Goal: Task Accomplishment & Management: Manage account settings

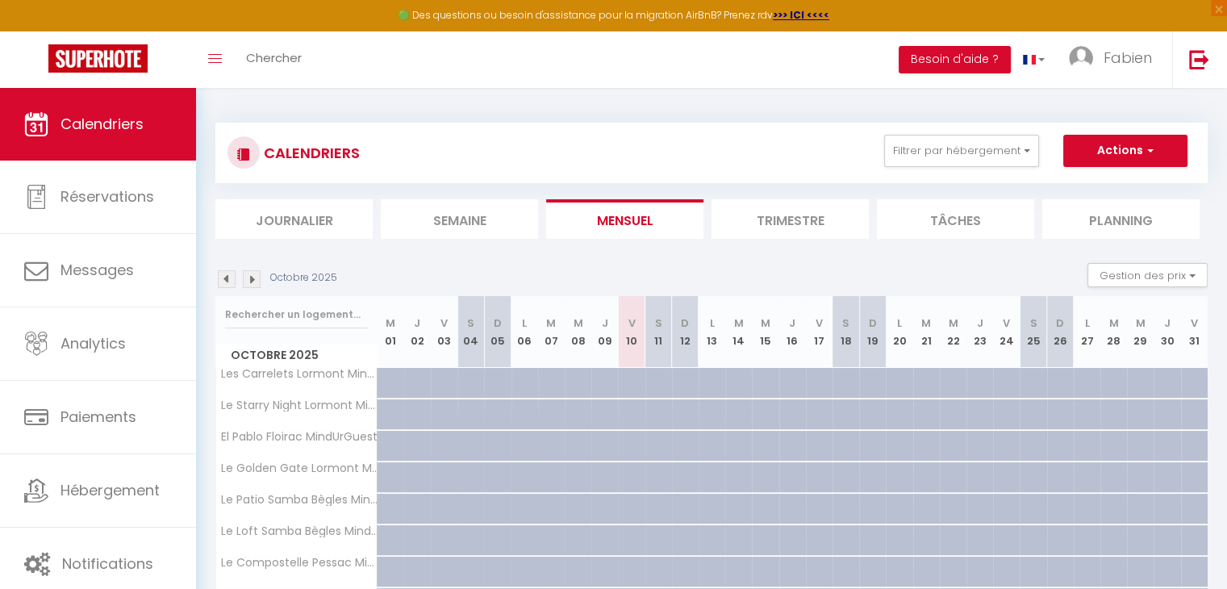
click at [252, 275] on img at bounding box center [252, 279] width 18 height 18
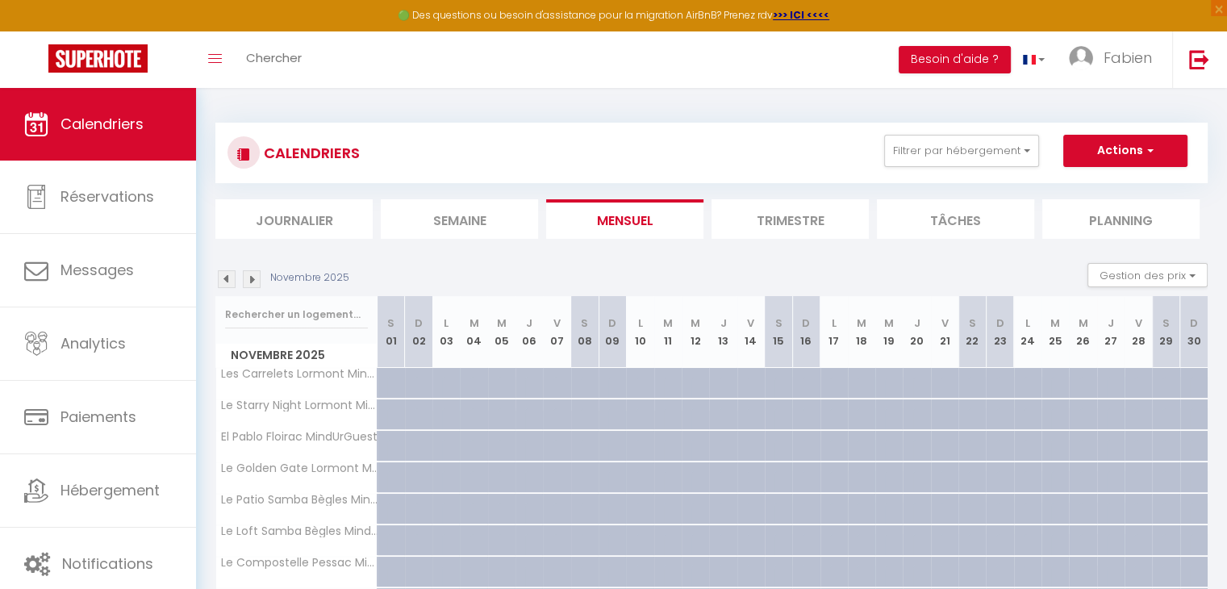
click at [252, 275] on img at bounding box center [252, 279] width 18 height 18
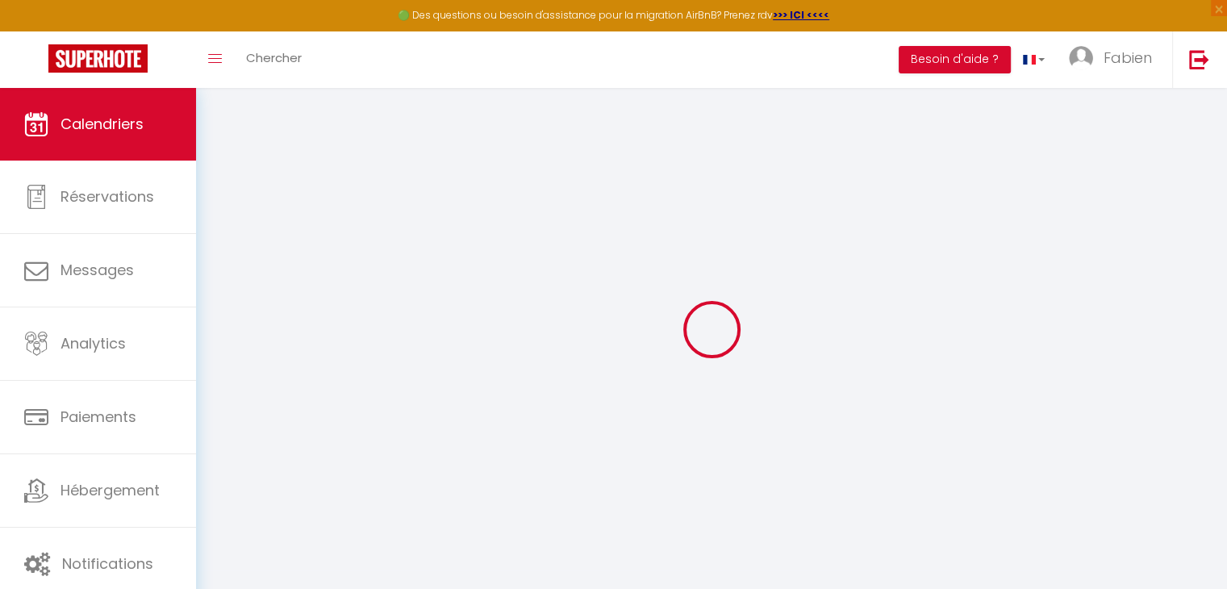
select select
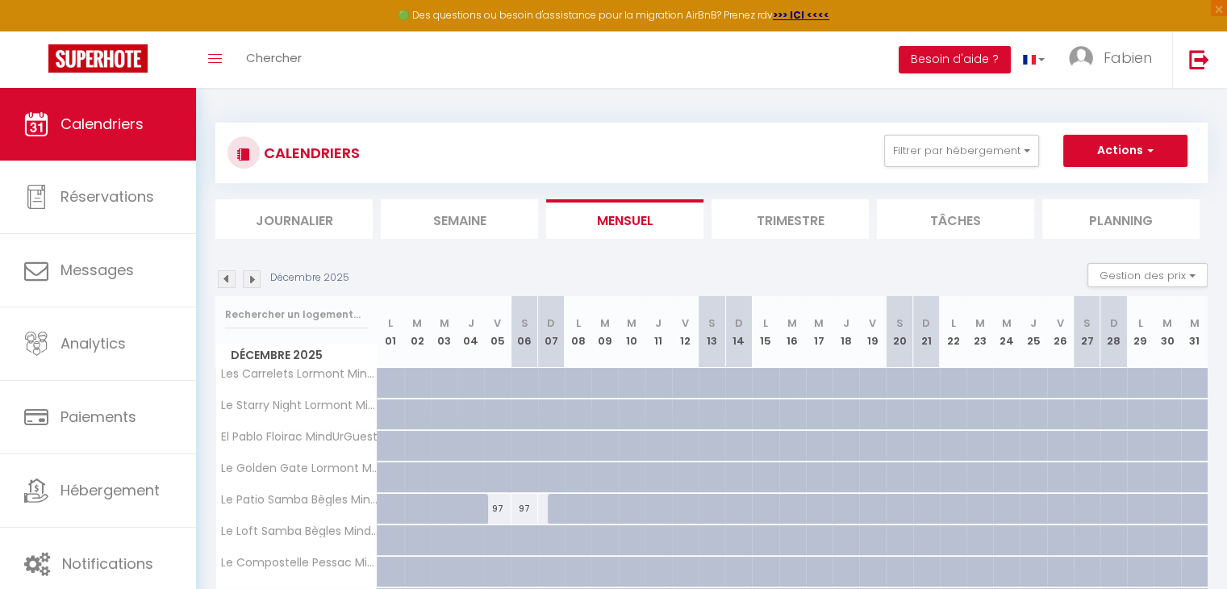
click at [498, 507] on div "97" at bounding box center [497, 509] width 27 height 30
type input "97"
select select "1"
type input "Ven 05 Décembre 2025"
type input "Sam 06 Décembre 2025"
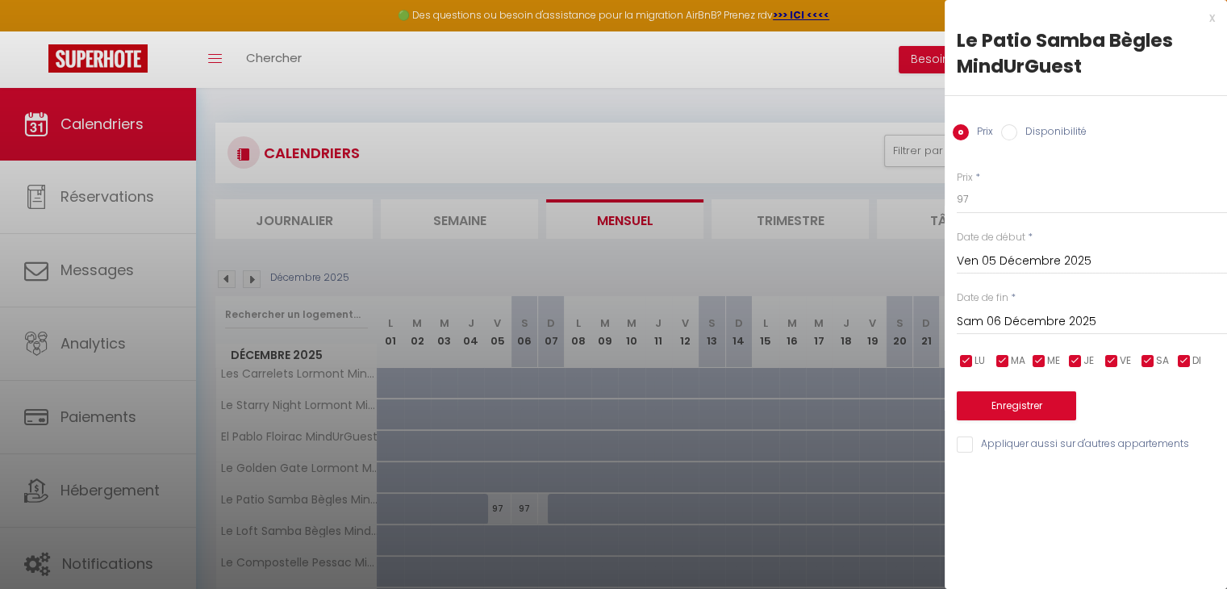
click at [1018, 134] on label "Disponibilité" at bounding box center [1051, 133] width 69 height 18
click at [1017, 134] on input "Disponibilité" at bounding box center [1009, 132] width 16 height 16
radio input "true"
radio input "false"
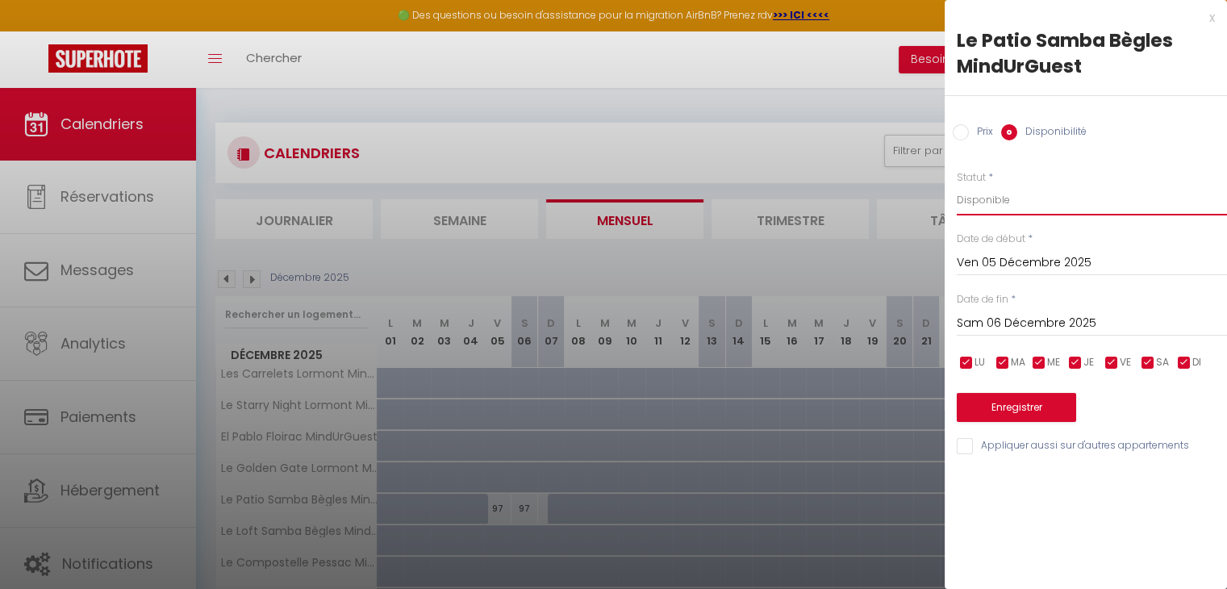
click at [1003, 206] on select "Disponible Indisponible" at bounding box center [1092, 200] width 270 height 31
select select "0"
click at [957, 185] on select "Disponible Indisponible" at bounding box center [1092, 200] width 270 height 31
click at [1024, 264] on input "Ven 05 Décembre 2025" at bounding box center [1092, 262] width 270 height 21
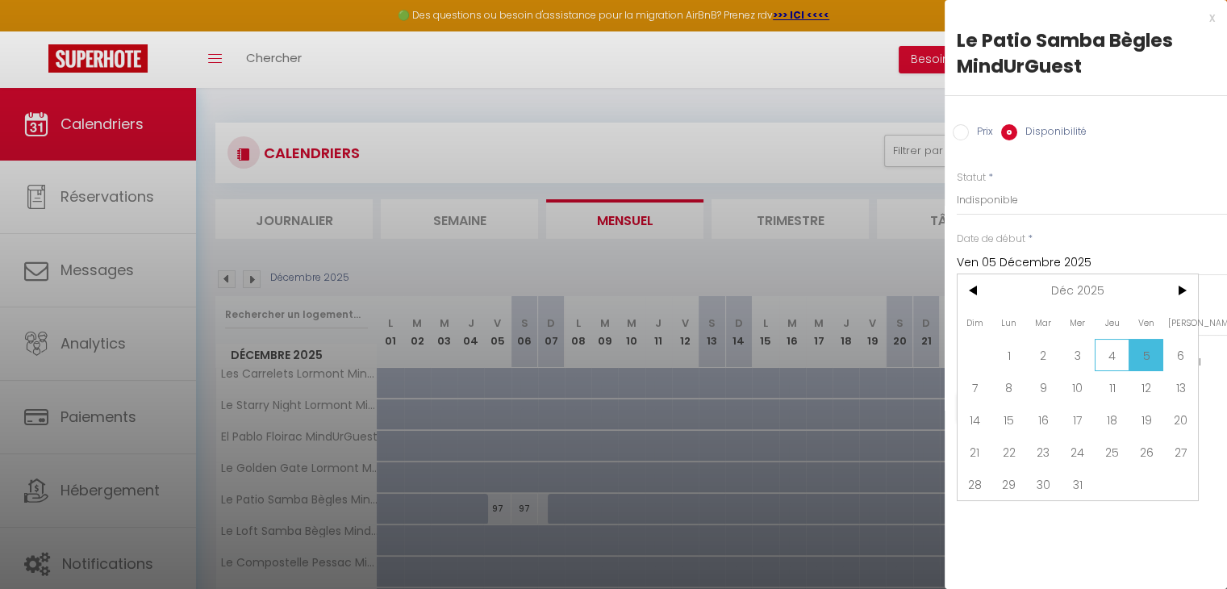
click at [1107, 351] on span "4" at bounding box center [1112, 355] width 35 height 32
type input "Jeu 04 Décembre 2025"
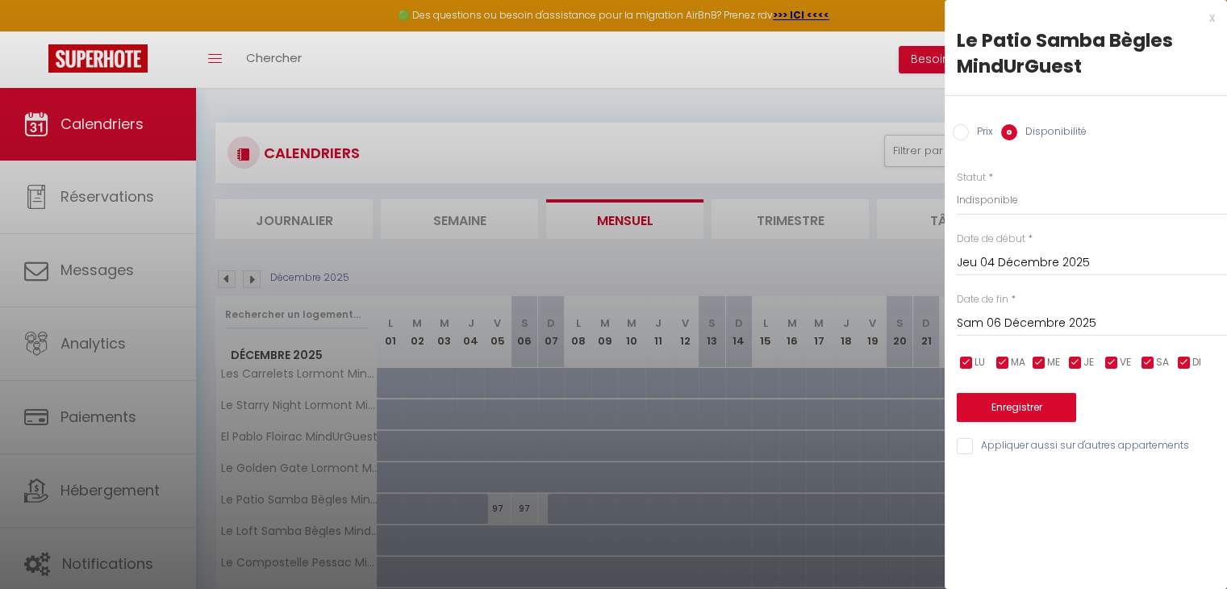
click at [1052, 322] on input "Sam 06 Décembre 2025" at bounding box center [1092, 323] width 270 height 21
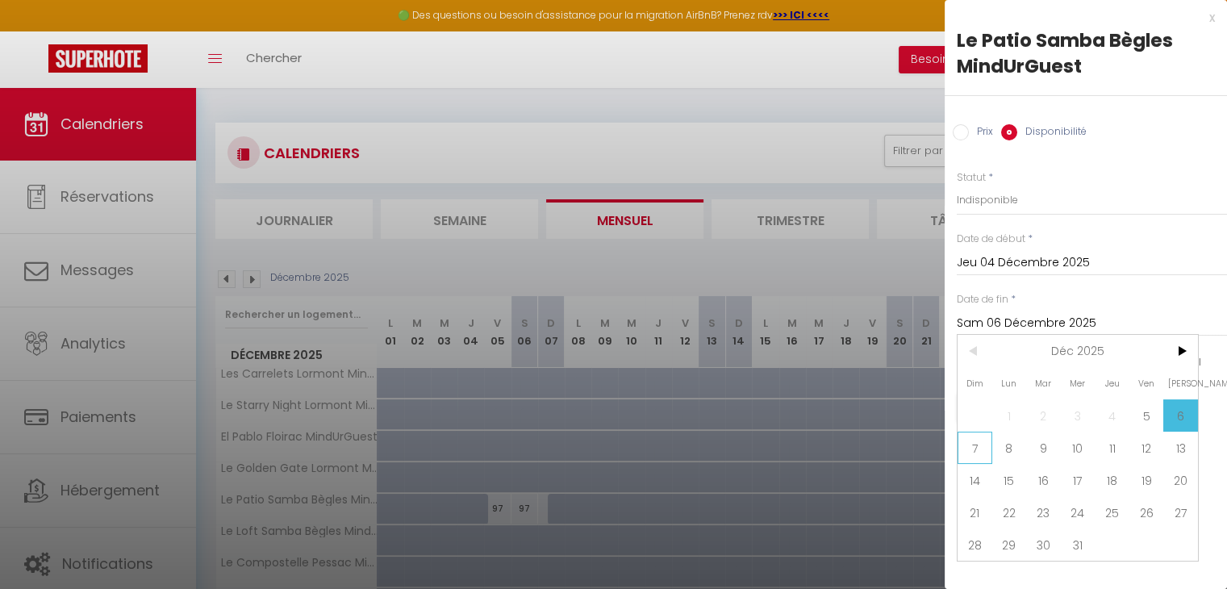
click at [983, 441] on span "7" at bounding box center [975, 448] width 35 height 32
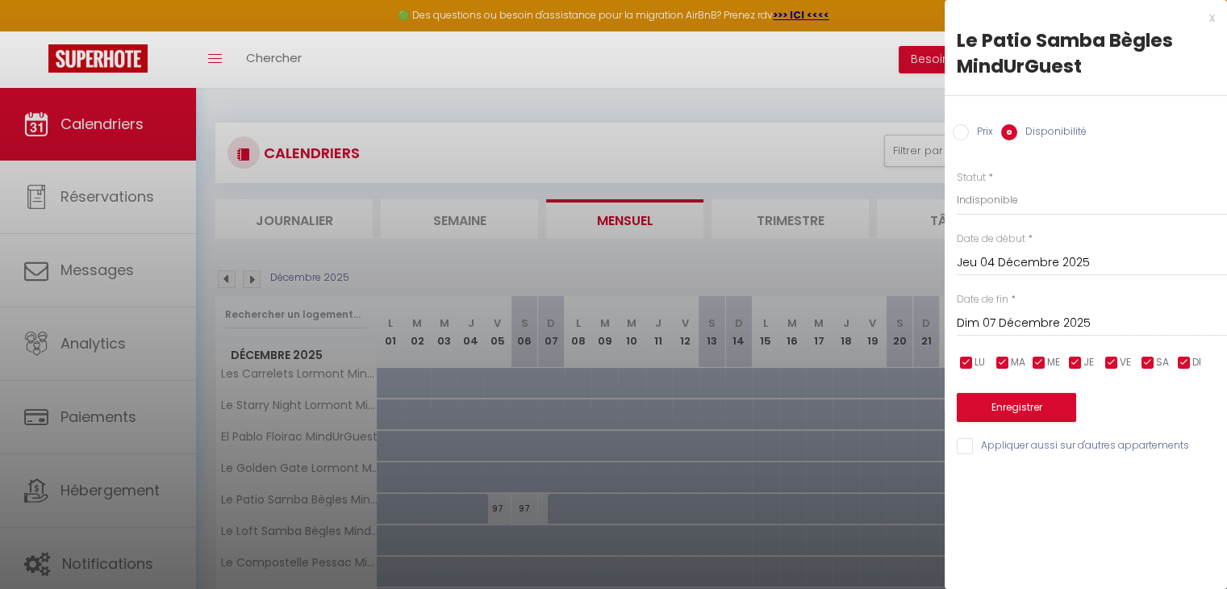
click at [1053, 326] on input "Dim 07 Décembre 2025" at bounding box center [1092, 323] width 270 height 21
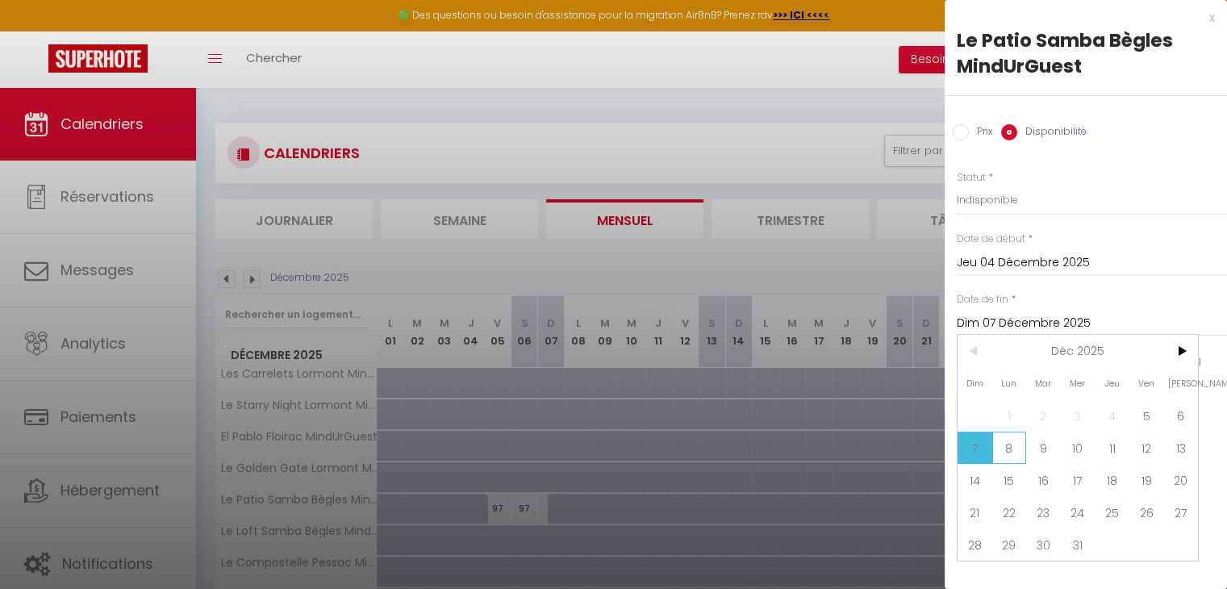
click at [1003, 443] on span "8" at bounding box center [1009, 448] width 35 height 32
type input "Lun 08 Décembre 2025"
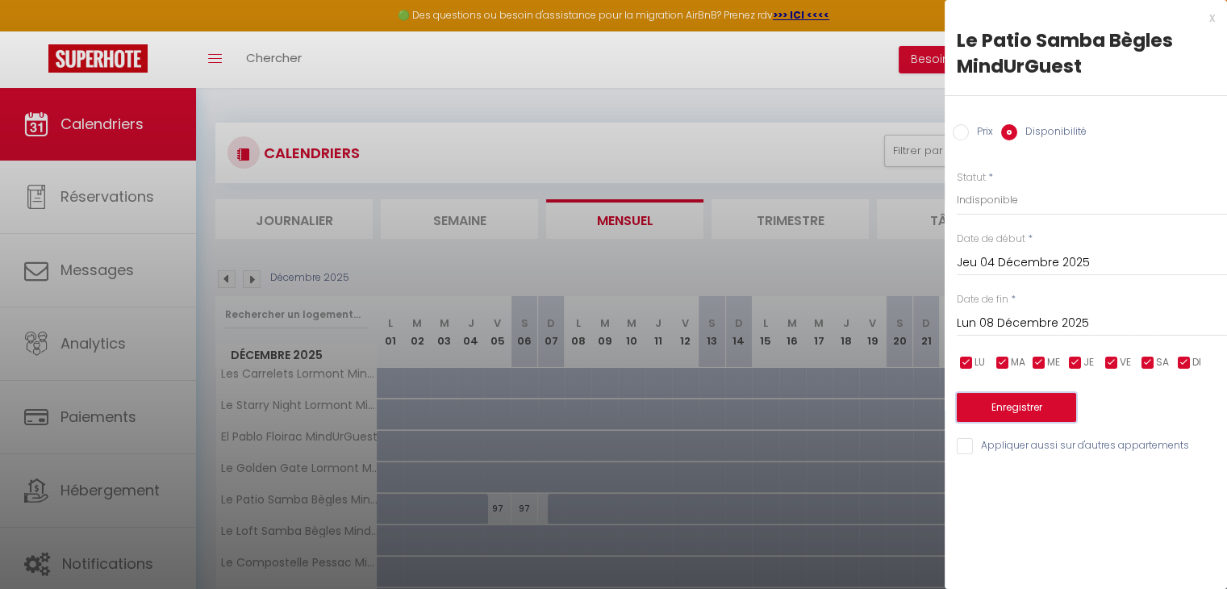
click at [1023, 394] on button "Enregistrer" at bounding box center [1016, 407] width 119 height 29
